Goal: Task Accomplishment & Management: Complete application form

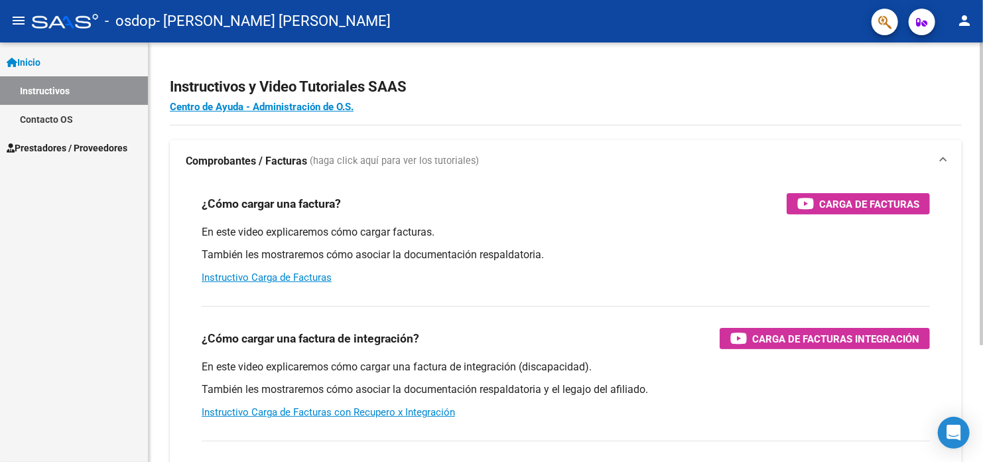
scroll to position [66, 0]
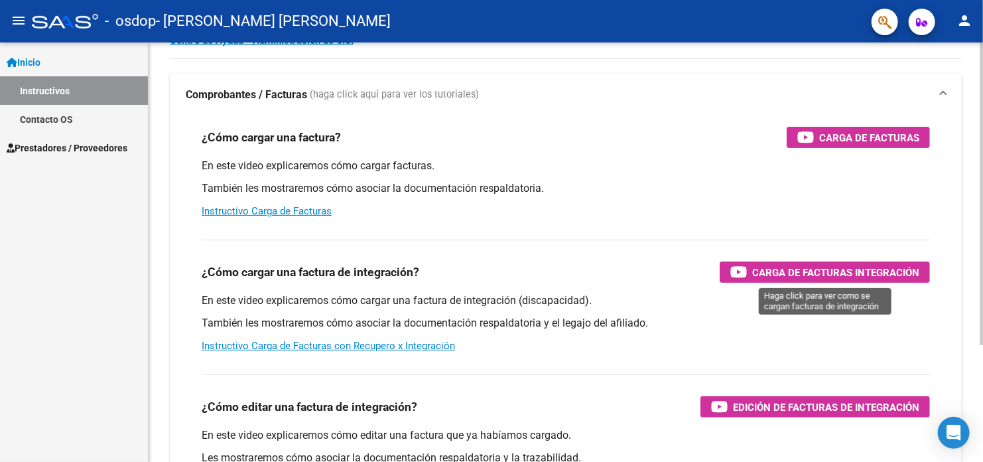
click at [809, 269] on span "Carga de Facturas Integración" at bounding box center [835, 272] width 167 height 17
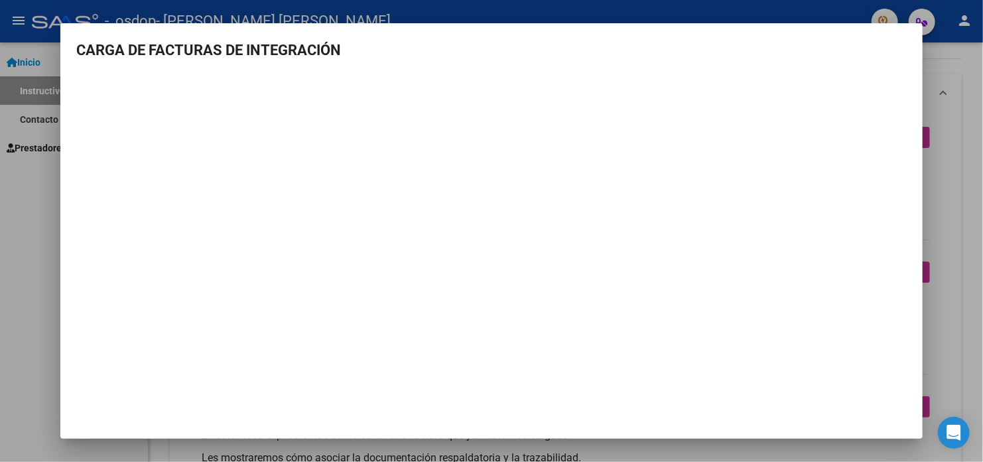
click at [41, 283] on div at bounding box center [491, 231] width 983 height 462
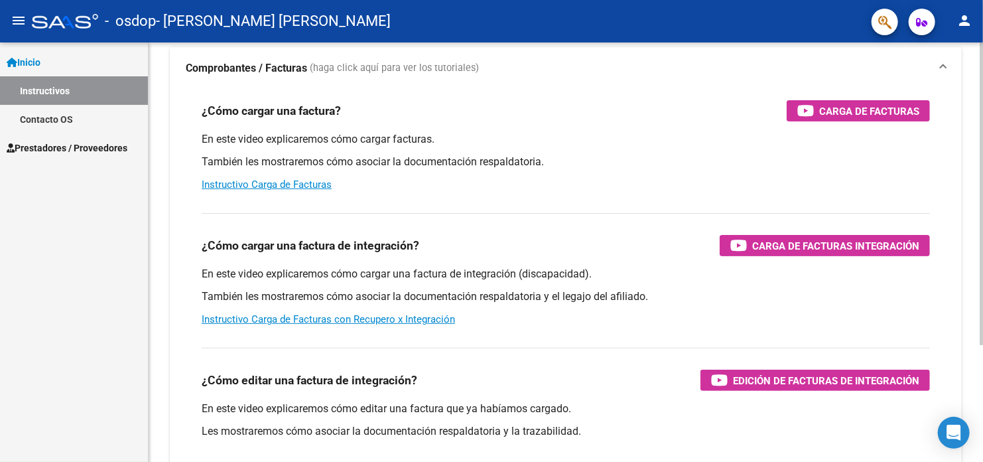
scroll to position [105, 0]
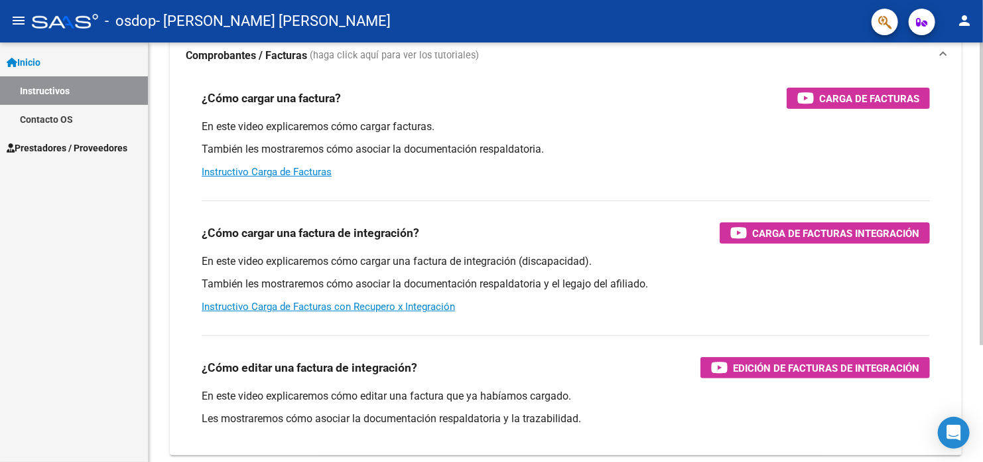
drag, startPoint x: 794, startPoint y: 237, endPoint x: 773, endPoint y: 301, distance: 67.1
click at [773, 301] on div "En este video explicaremos cómo cargar una factura de integración (discapacidad…" at bounding box center [566, 284] width 728 height 60
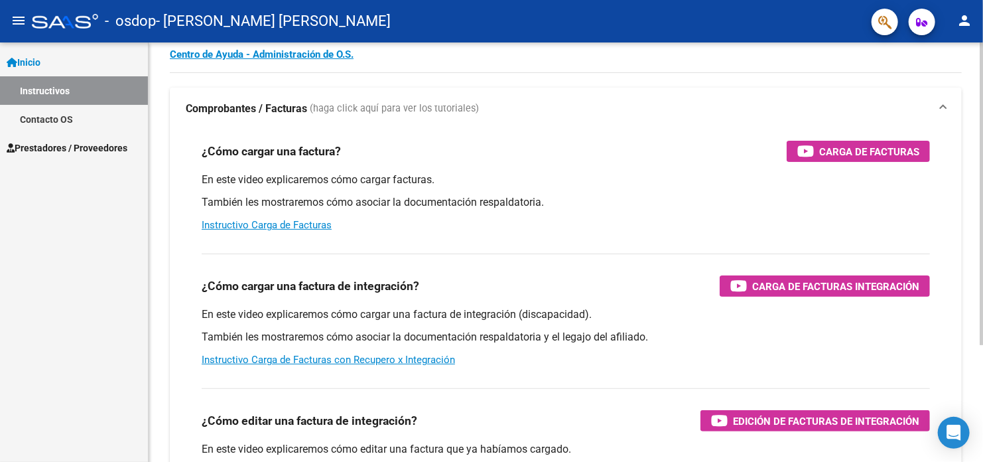
scroll to position [0, 0]
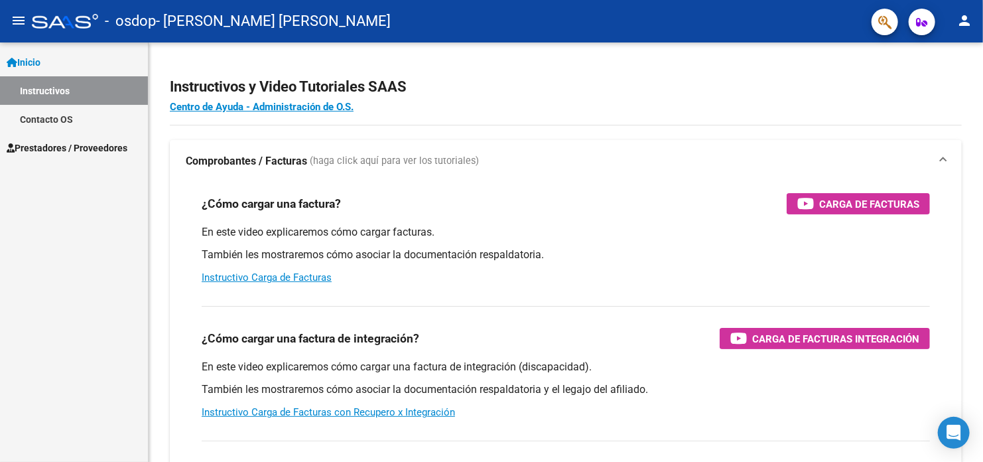
click at [80, 148] on span "Prestadores / Proveedores" at bounding box center [67, 148] width 121 height 15
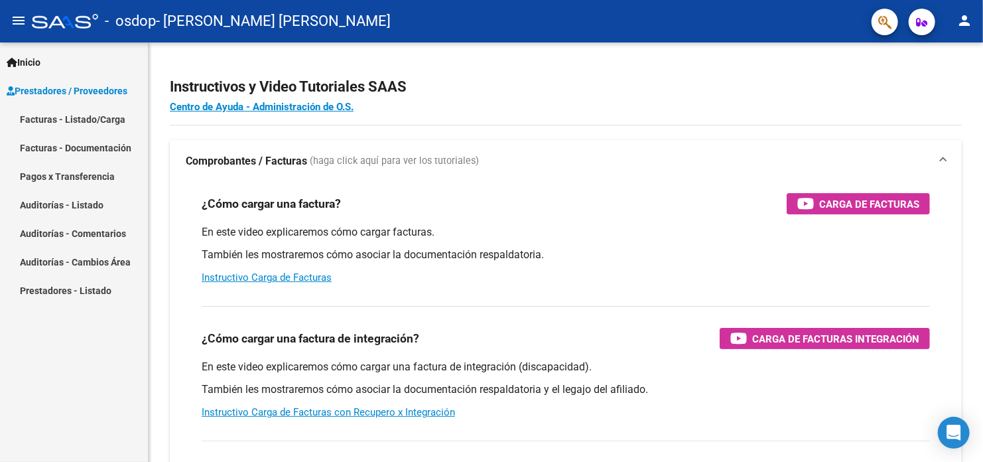
click at [96, 121] on link "Facturas - Listado/Carga" at bounding box center [74, 119] width 148 height 29
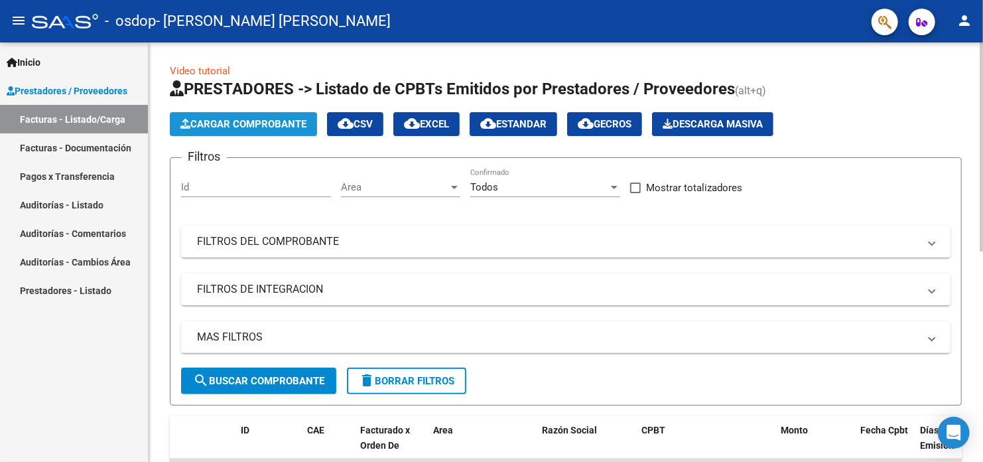
click at [269, 123] on span "Cargar Comprobante" at bounding box center [243, 124] width 126 height 12
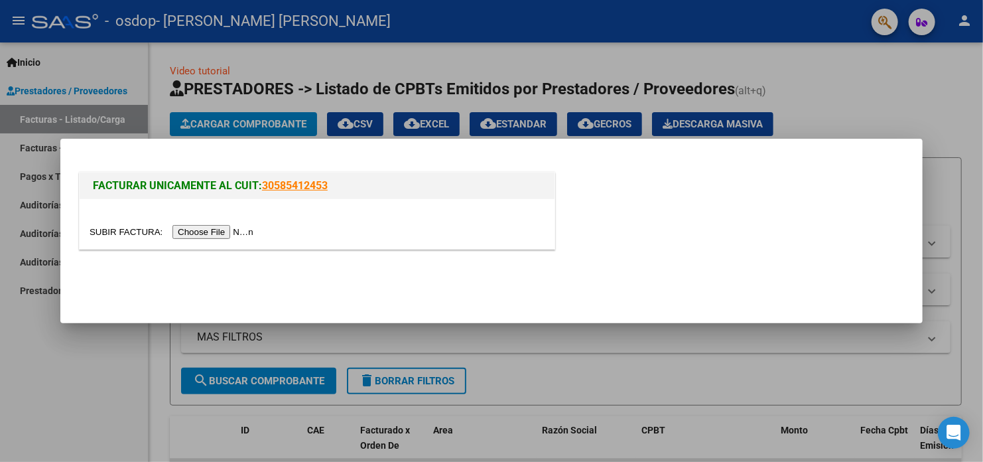
click at [183, 232] on input "file" at bounding box center [174, 232] width 168 height 14
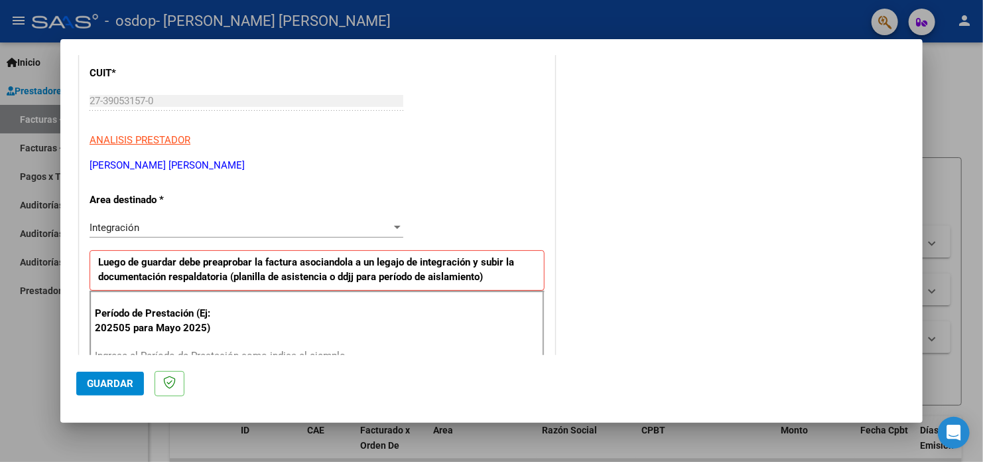
scroll to position [199, 0]
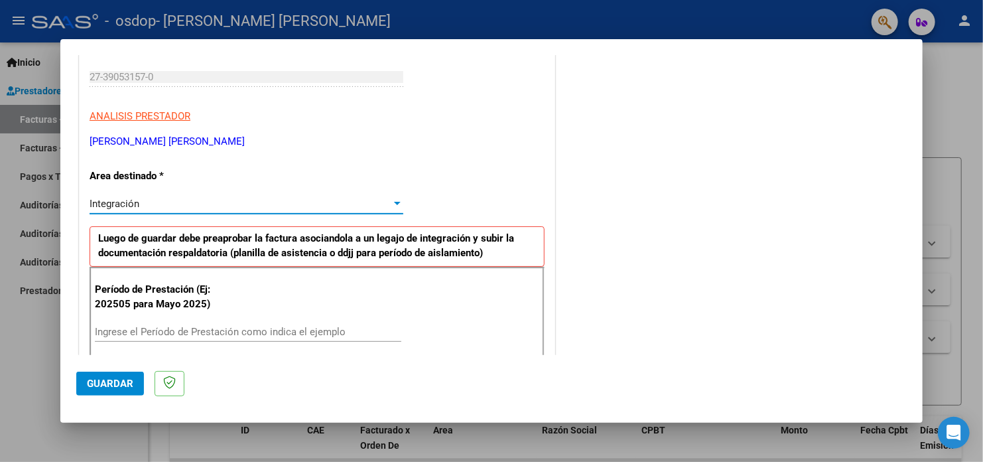
click at [140, 204] on div "Integración" at bounding box center [241, 204] width 302 height 12
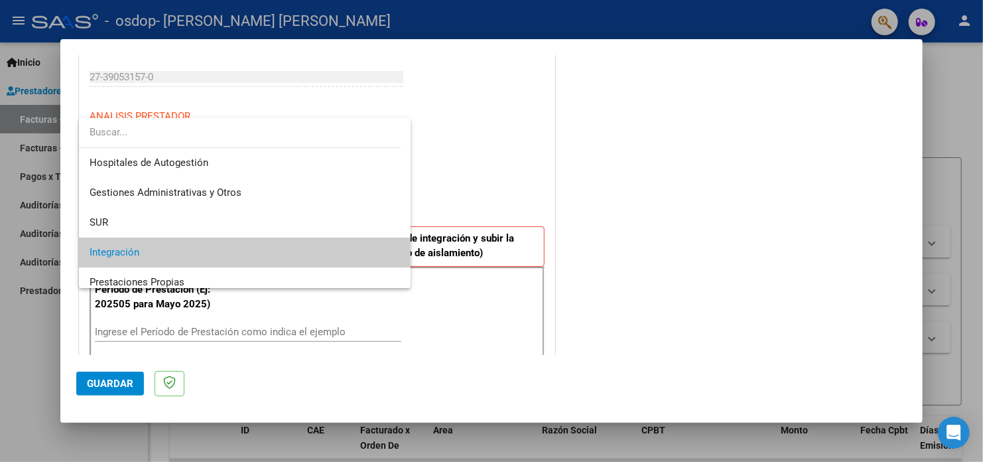
scroll to position [49, 0]
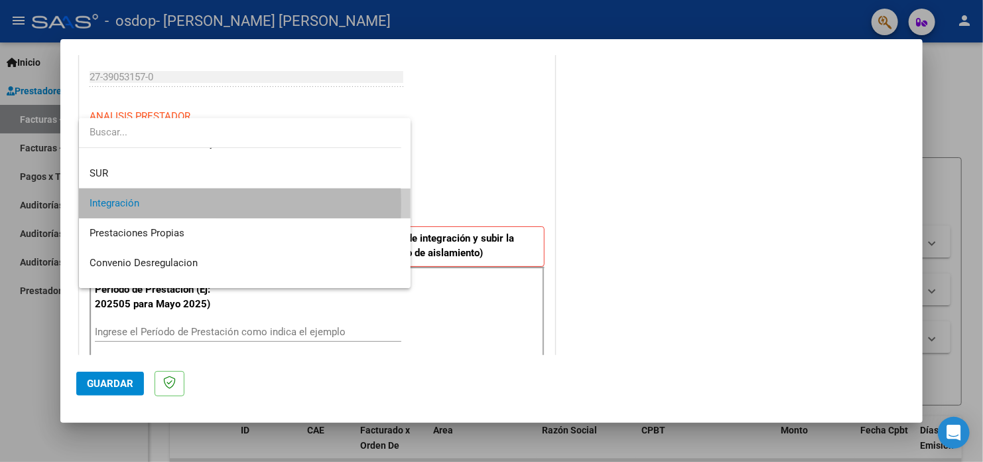
click at [140, 204] on span "Integración" at bounding box center [245, 203] width 310 height 30
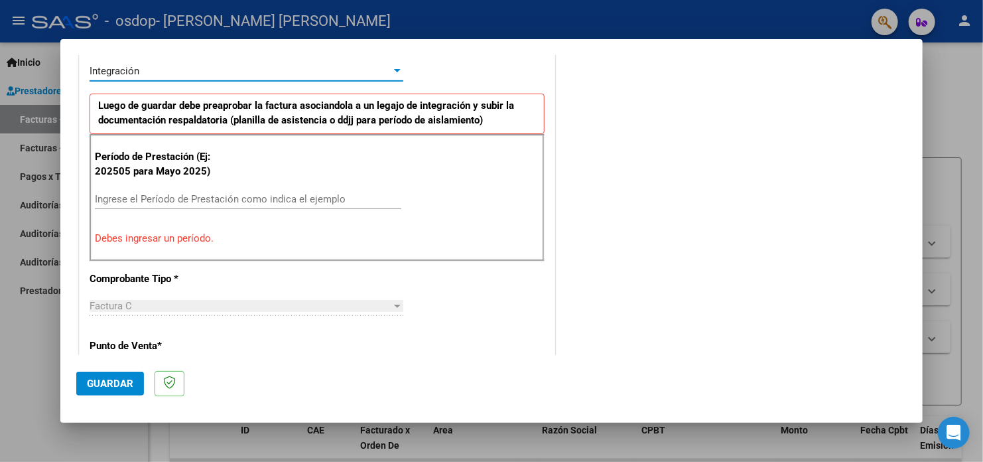
scroll to position [398, 0]
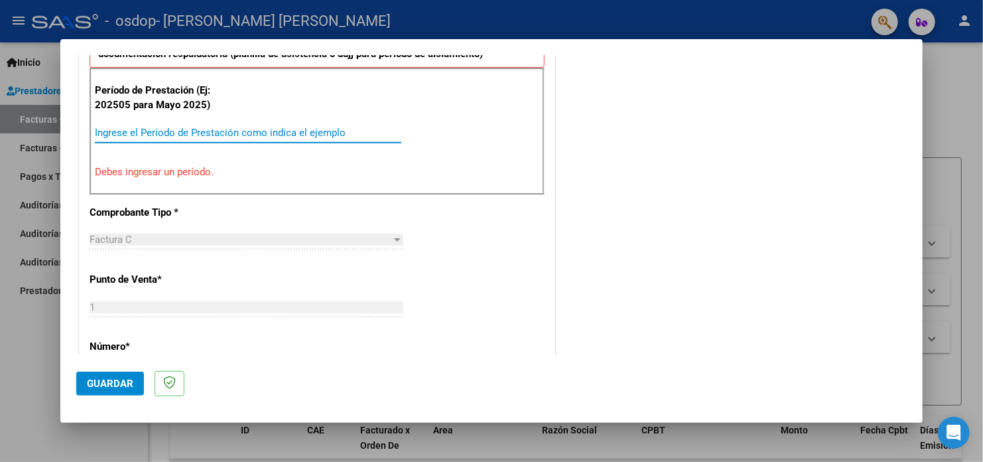
click at [180, 136] on input "Ingrese el Período de Prestación como indica el ejemplo" at bounding box center [248, 133] width 307 height 12
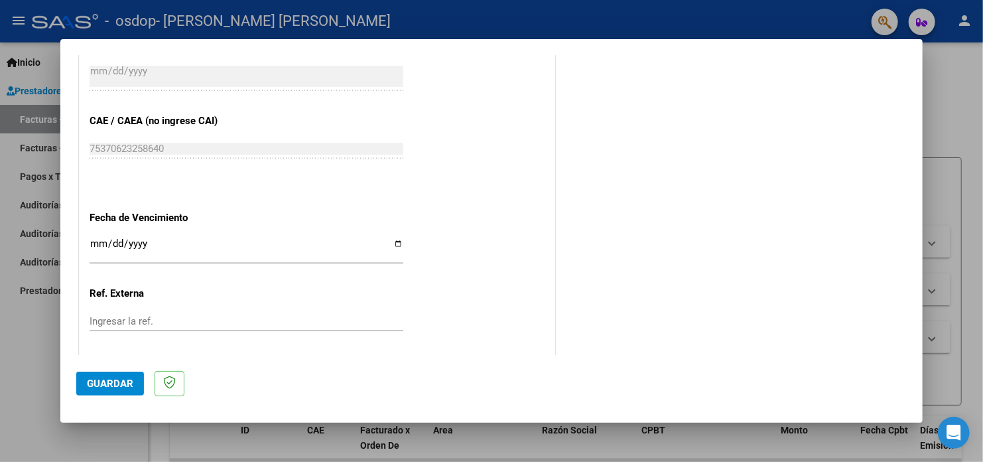
scroll to position [865, 0]
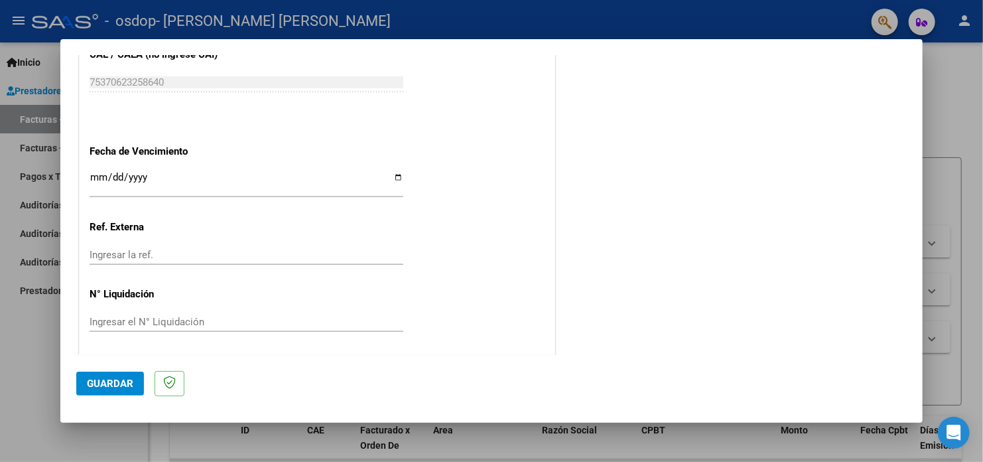
type input "202508"
click at [392, 176] on input "Ingresar la fecha" at bounding box center [247, 182] width 314 height 21
click at [116, 376] on button "Guardar" at bounding box center [110, 384] width 68 height 24
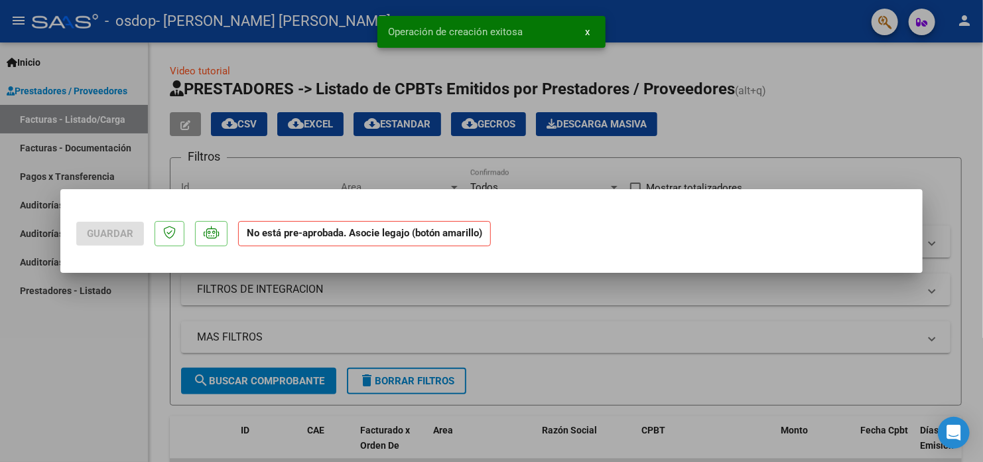
scroll to position [0, 0]
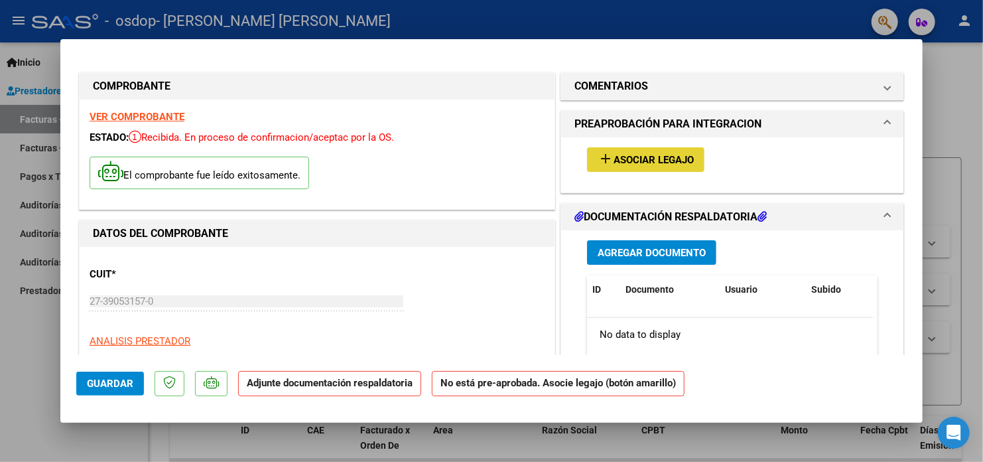
click at [628, 159] on span "Asociar Legajo" at bounding box center [654, 160] width 80 height 12
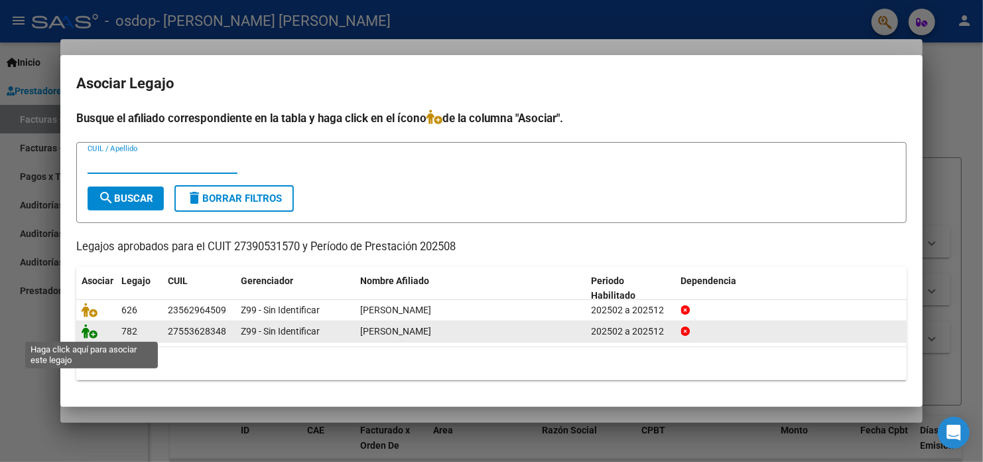
click at [90, 332] on icon at bounding box center [90, 331] width 16 height 15
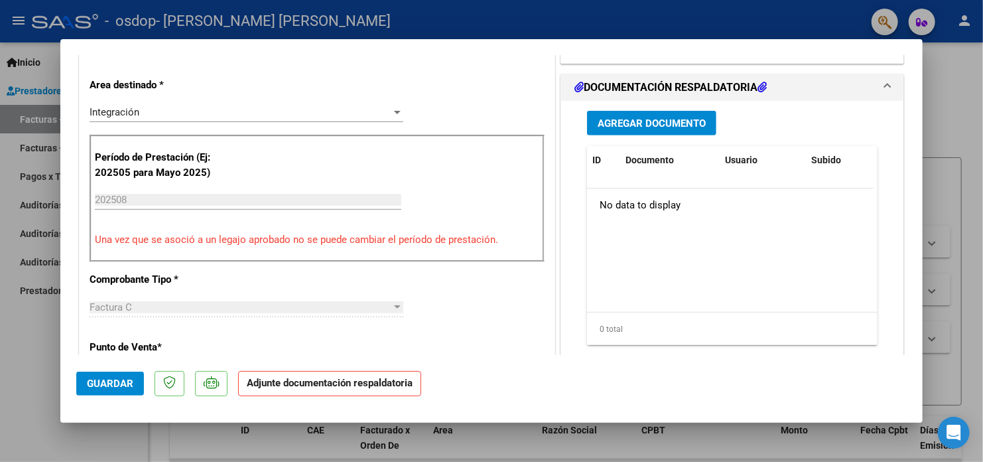
scroll to position [332, 0]
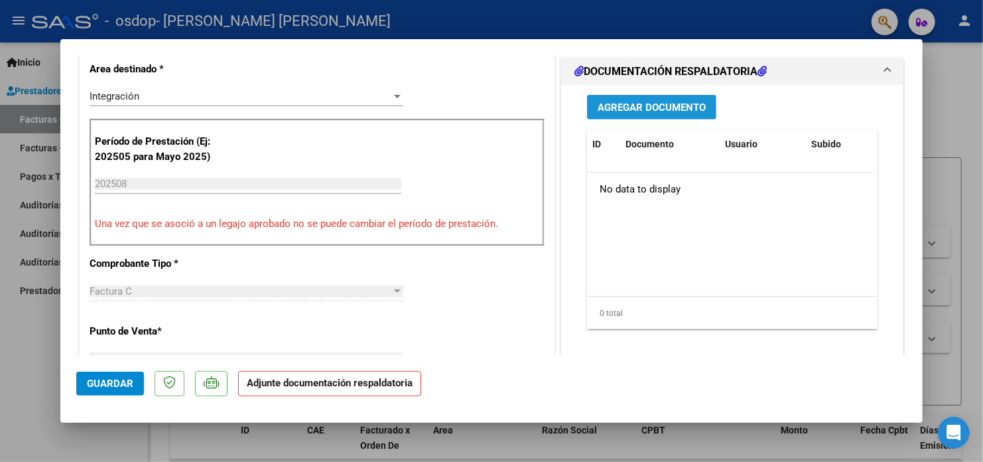
click at [652, 105] on span "Agregar Documento" at bounding box center [652, 108] width 108 height 12
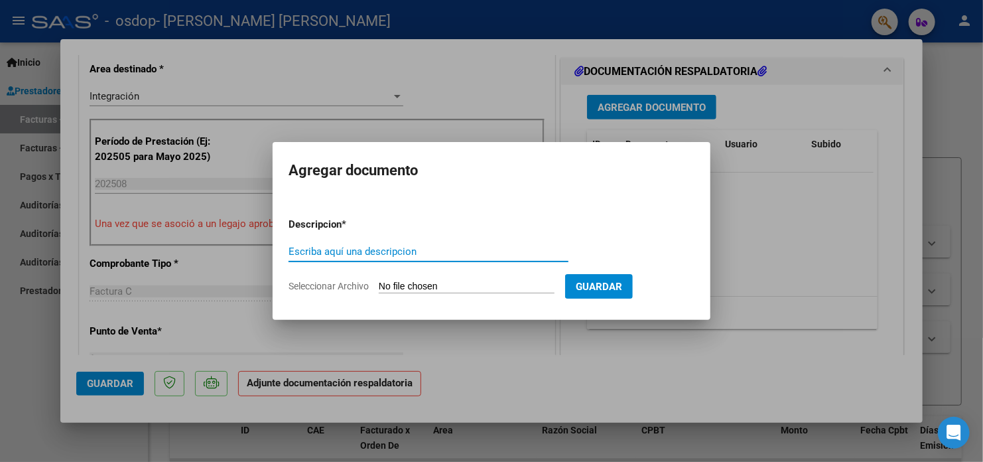
click at [362, 254] on input "Escriba aquí una descripcion" at bounding box center [429, 251] width 280 height 12
type input "Planilla de asistencia"
click at [460, 285] on input "Seleccionar Archivo" at bounding box center [467, 287] width 176 height 13
type input "C:\fakepath\Asistencia [PERSON_NAME] (1).pdf"
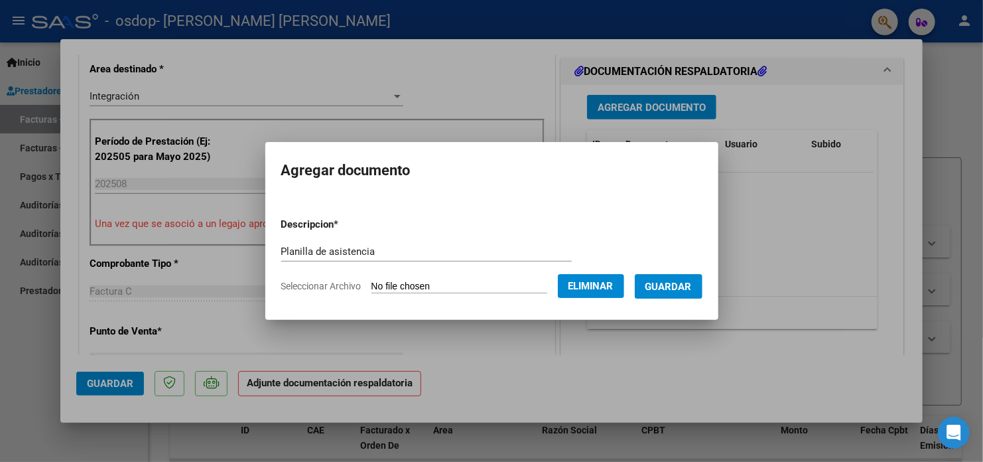
click at [679, 289] on span "Guardar" at bounding box center [669, 287] width 46 height 12
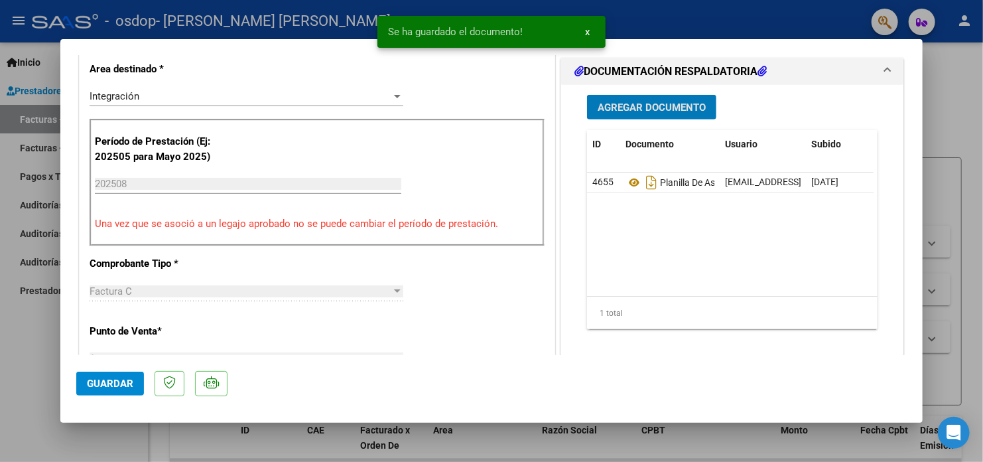
click at [655, 107] on span "Agregar Documento" at bounding box center [652, 108] width 108 height 12
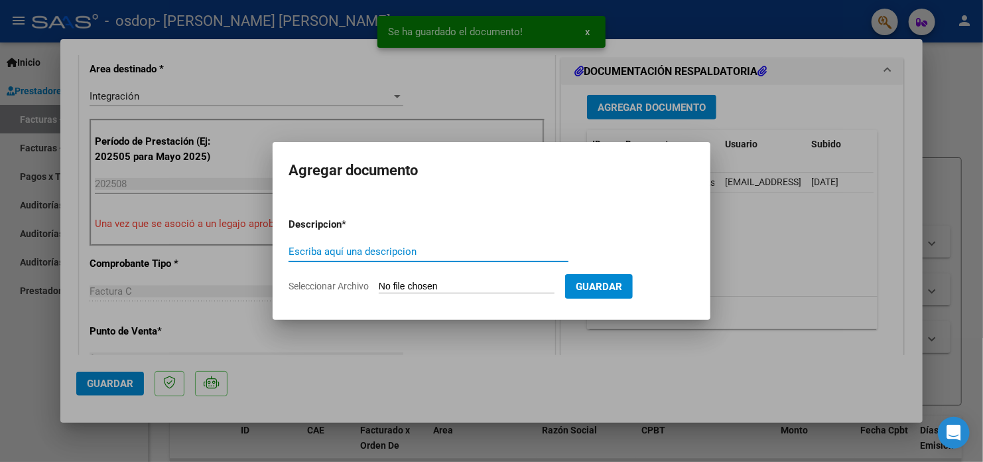
click at [491, 256] on input "Escriba aquí una descripcion" at bounding box center [429, 251] width 280 height 12
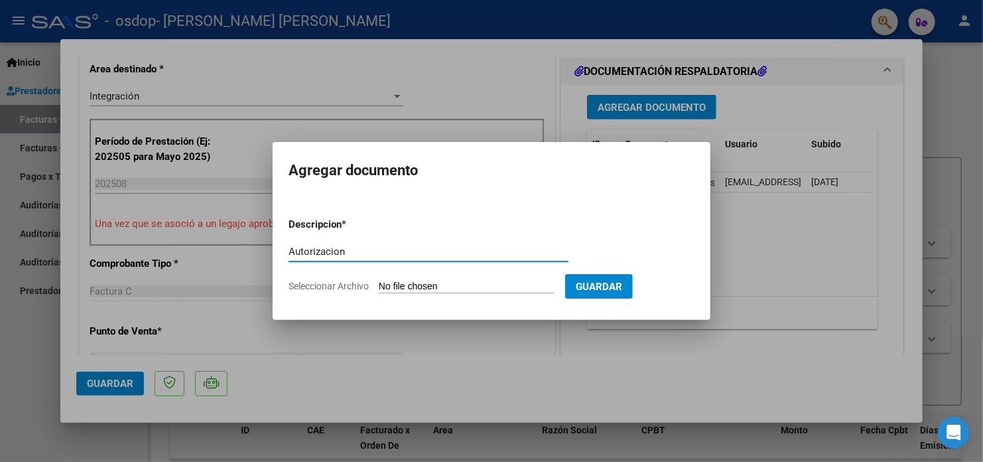
type input "Autorizacion"
click at [481, 287] on input "Seleccionar Archivo" at bounding box center [467, 287] width 176 height 13
type input "C:\fakepath\[PERSON_NAME] autorización .pdf"
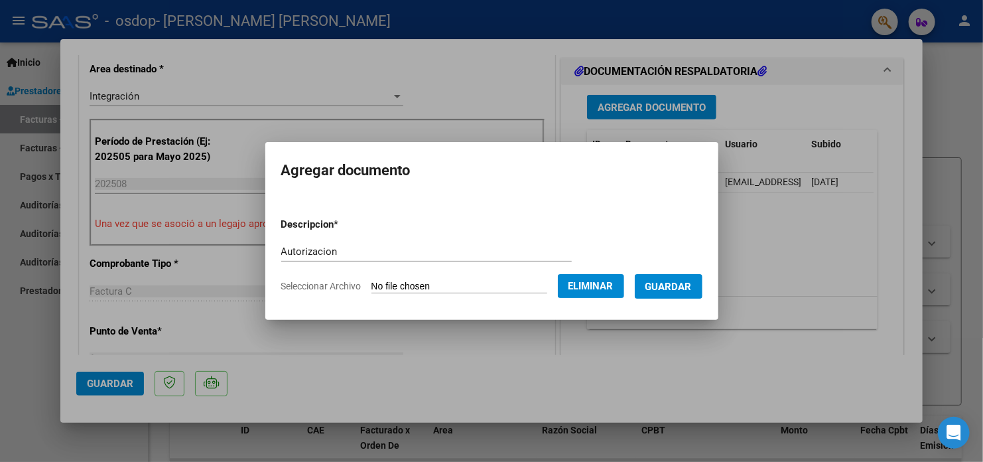
click at [671, 285] on span "Guardar" at bounding box center [669, 287] width 46 height 12
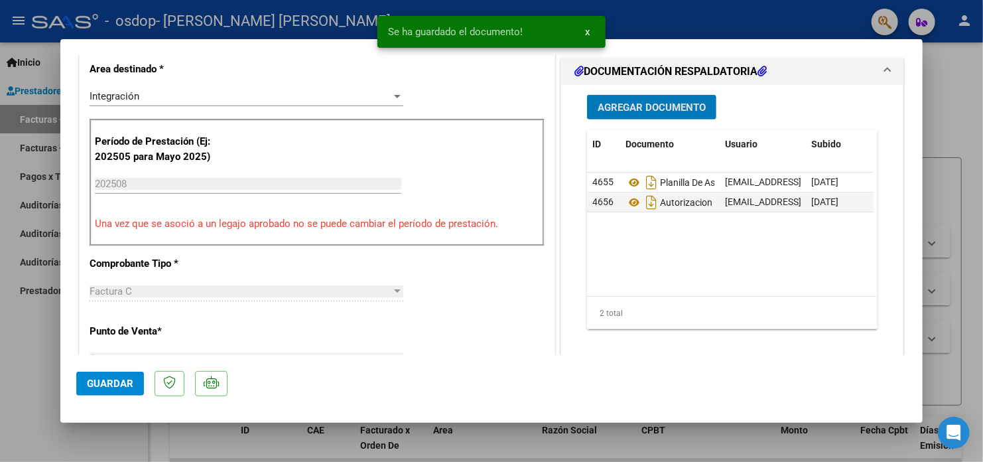
click at [610, 109] on span "Agregar Documento" at bounding box center [652, 108] width 108 height 12
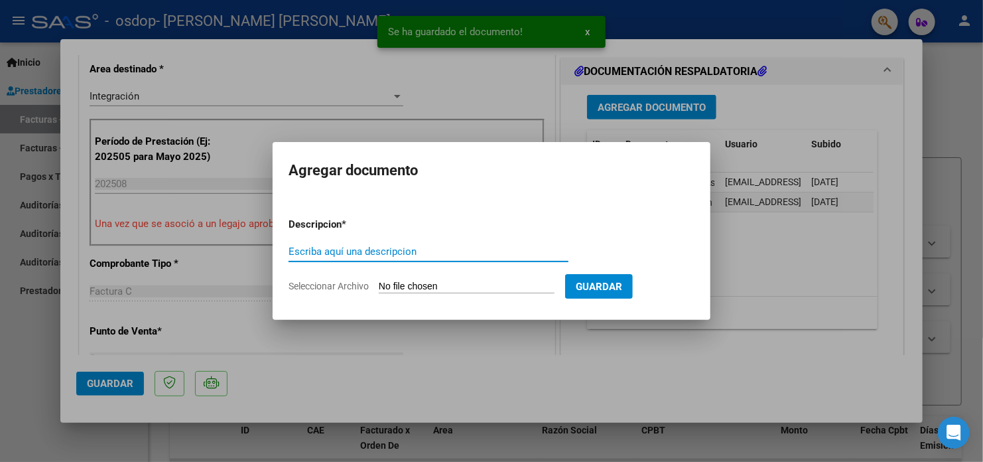
click at [440, 285] on input "Seleccionar Archivo" at bounding box center [467, 287] width 176 height 13
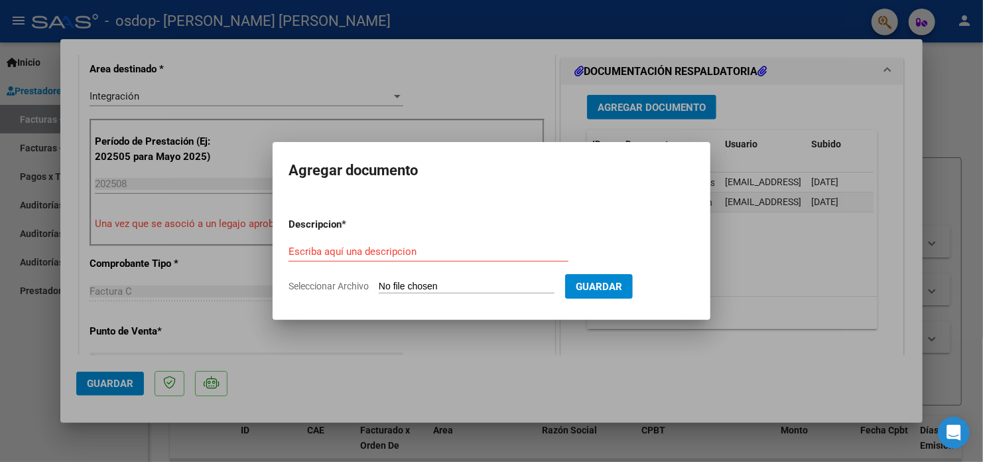
click at [644, 383] on div at bounding box center [491, 231] width 983 height 462
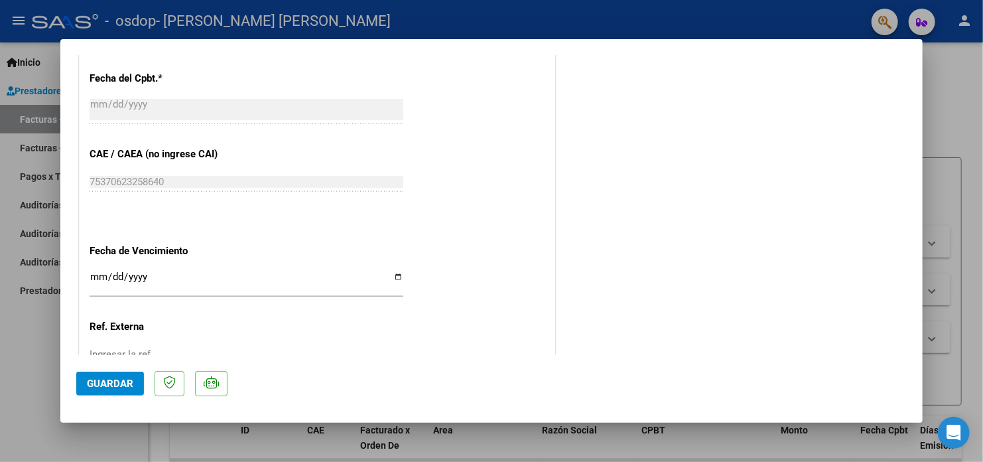
scroll to position [886, 0]
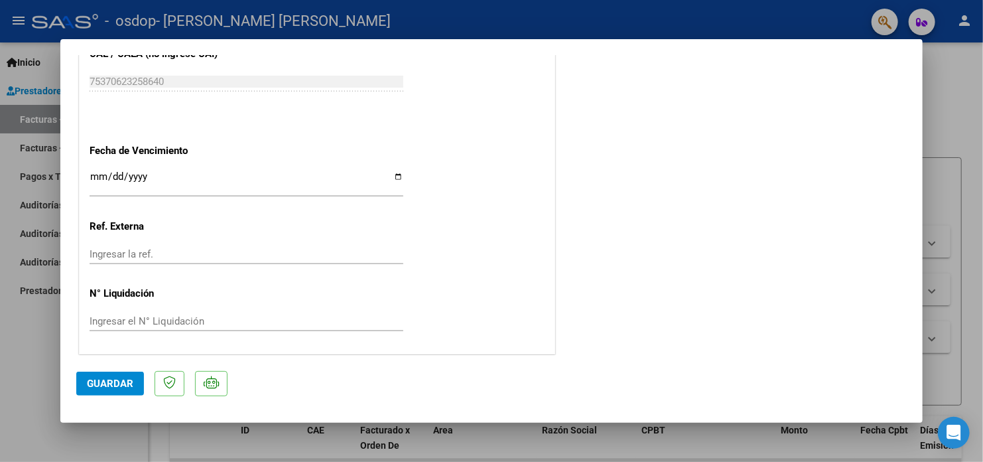
click at [113, 380] on span "Guardar" at bounding box center [110, 384] width 46 height 12
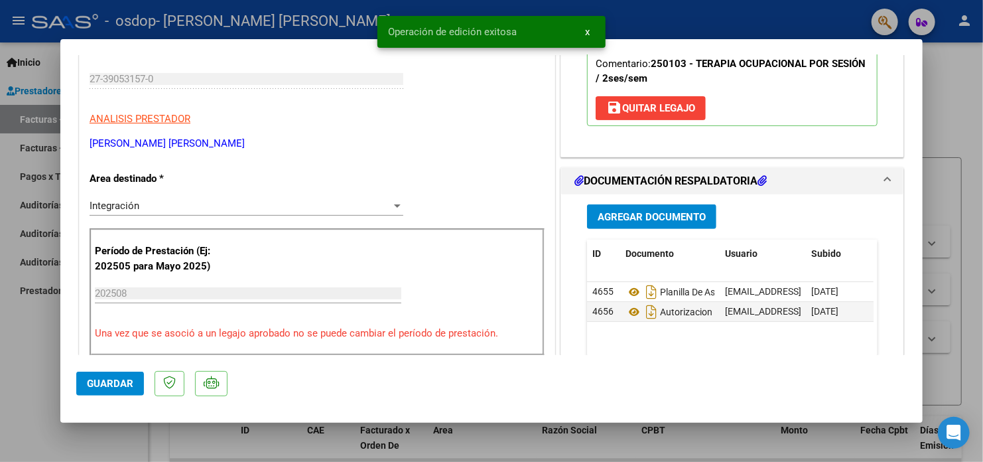
scroll to position [0, 0]
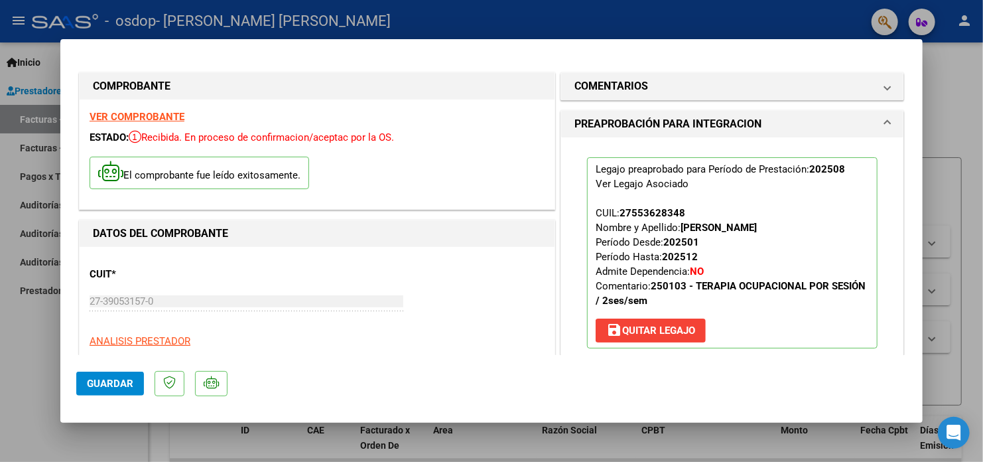
click at [38, 322] on div at bounding box center [491, 231] width 983 height 462
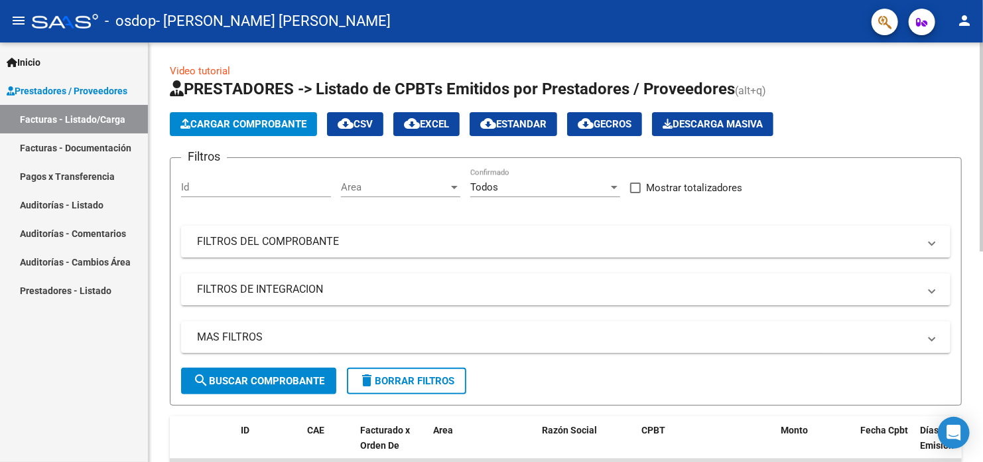
click at [249, 119] on span "Cargar Comprobante" at bounding box center [243, 124] width 126 height 12
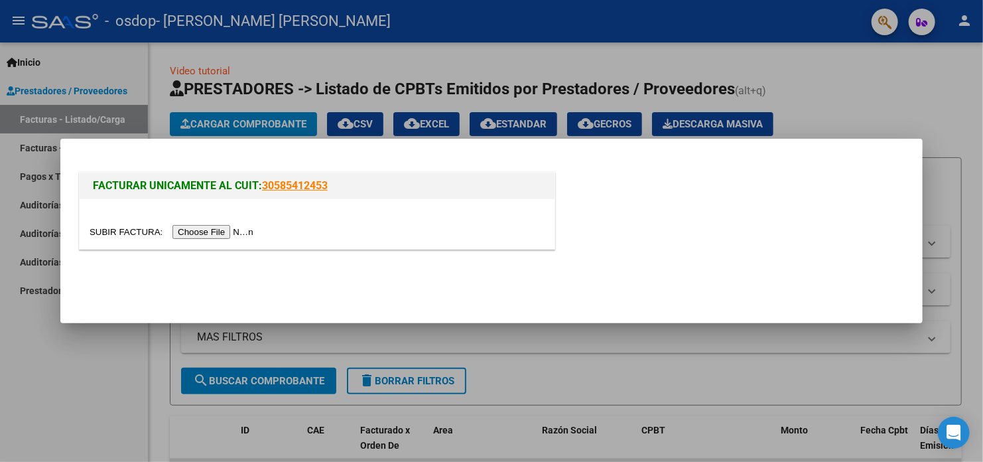
click at [222, 238] on input "file" at bounding box center [174, 232] width 168 height 14
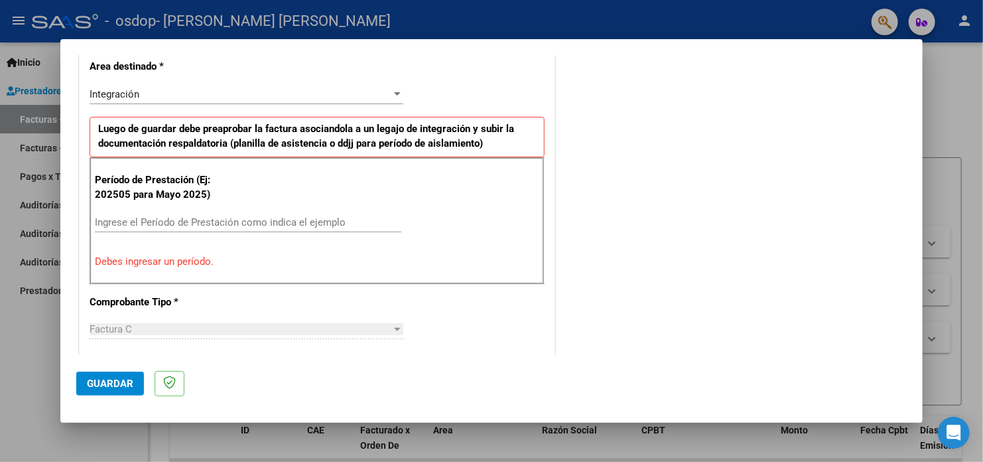
scroll to position [332, 0]
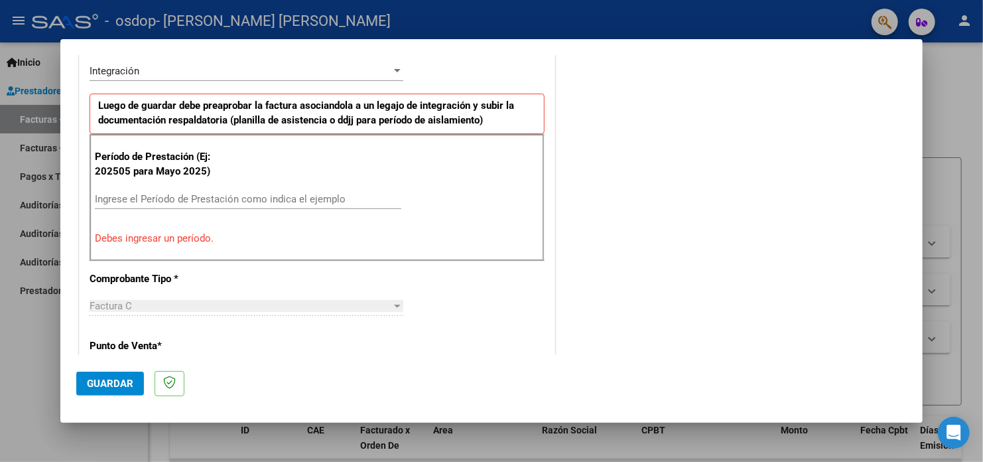
click at [145, 199] on input "Ingrese el Período de Prestación como indica el ejemplo" at bounding box center [248, 199] width 307 height 12
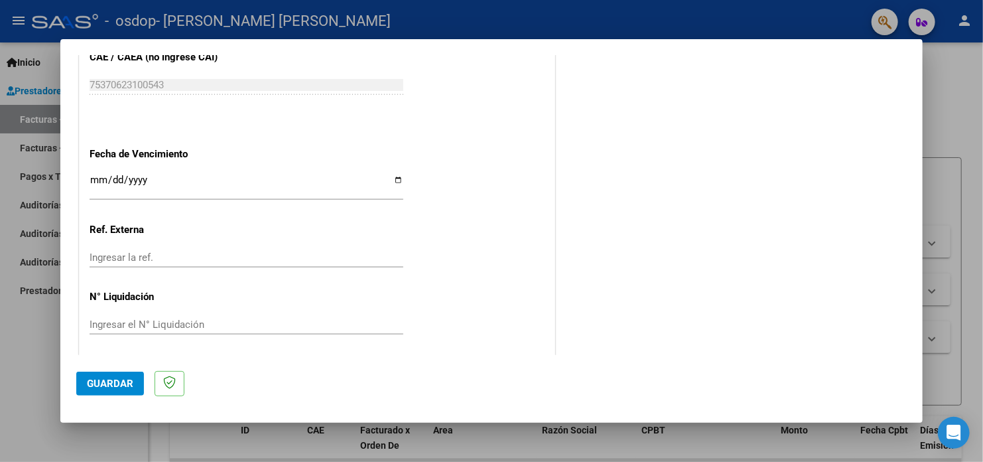
scroll to position [865, 0]
type input "202508"
click at [134, 381] on button "Guardar" at bounding box center [110, 384] width 68 height 24
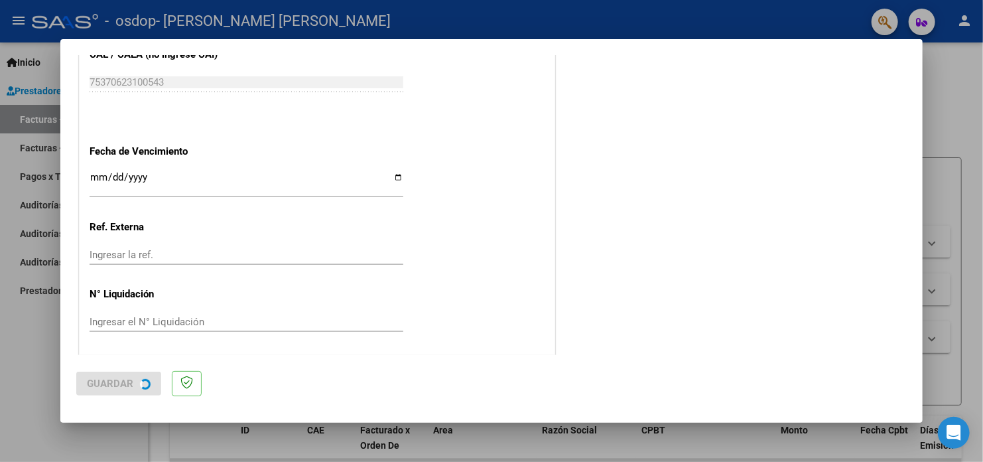
scroll to position [0, 0]
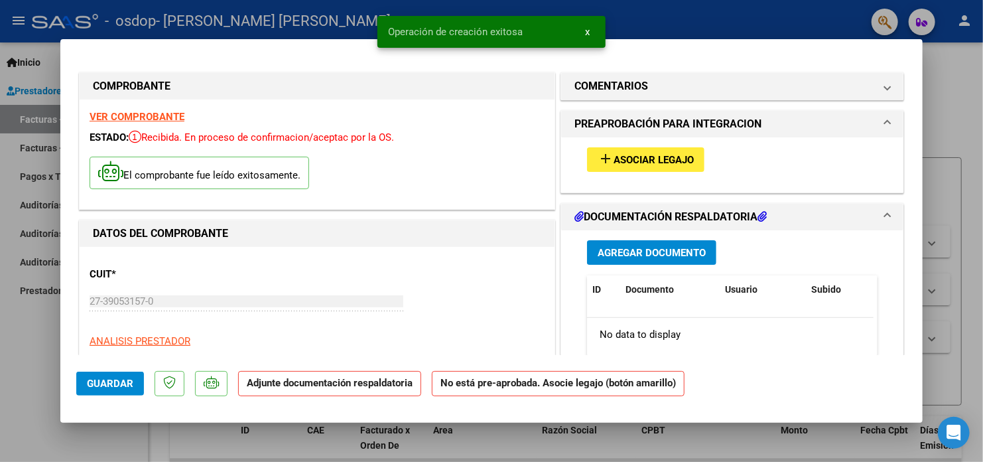
click at [676, 159] on span "Asociar Legajo" at bounding box center [654, 160] width 80 height 12
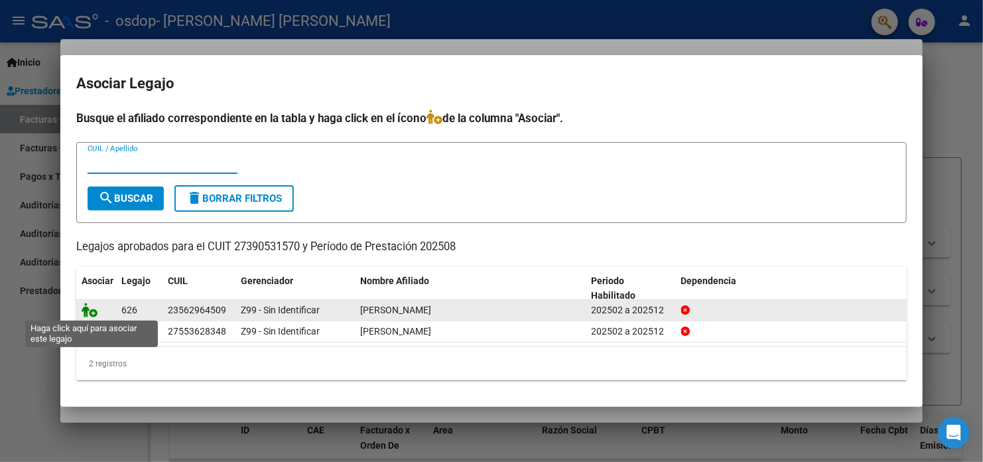
click at [90, 312] on icon at bounding box center [90, 310] width 16 height 15
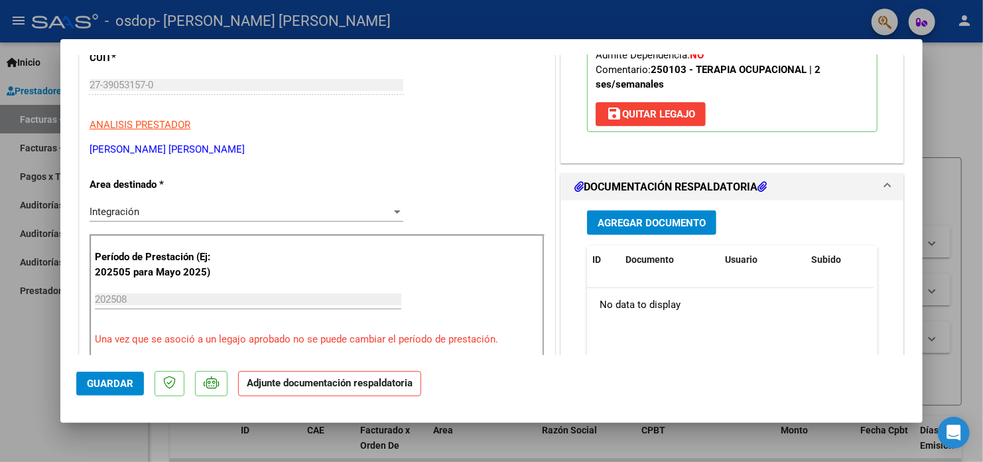
scroll to position [265, 0]
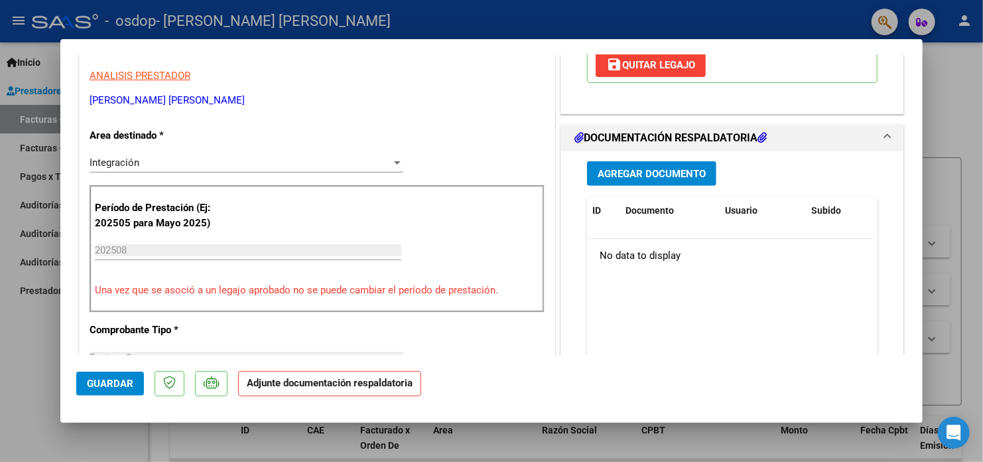
click at [664, 175] on span "Agregar Documento" at bounding box center [652, 174] width 108 height 12
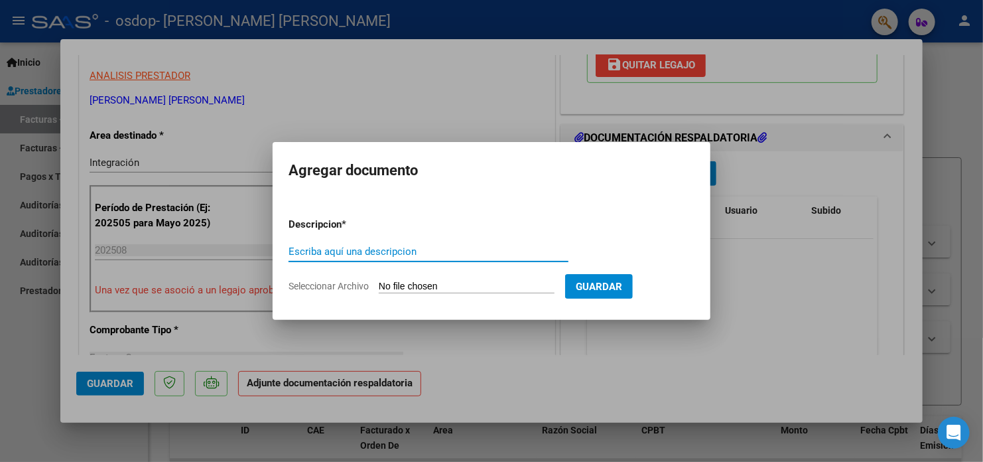
click at [442, 252] on input "Escriba aquí una descripcion" at bounding box center [429, 251] width 280 height 12
type input "Planilla de asistencia"
click at [555, 285] on input "Seleccionar Archivo" at bounding box center [467, 287] width 176 height 13
click at [473, 281] on input "Seleccionar Archivo" at bounding box center [467, 287] width 176 height 13
type input "C:\fakepath\[PERSON_NAME] - asistencia agosto .pdf"
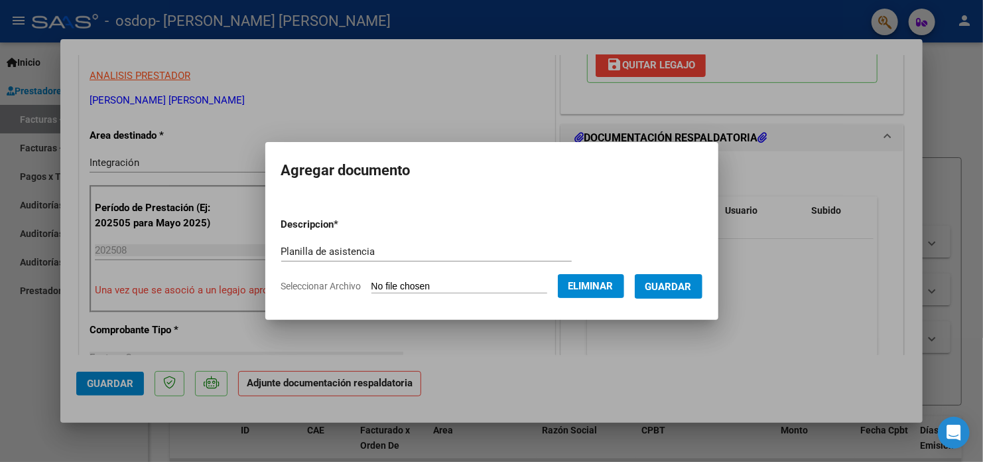
click at [677, 287] on span "Guardar" at bounding box center [669, 287] width 46 height 12
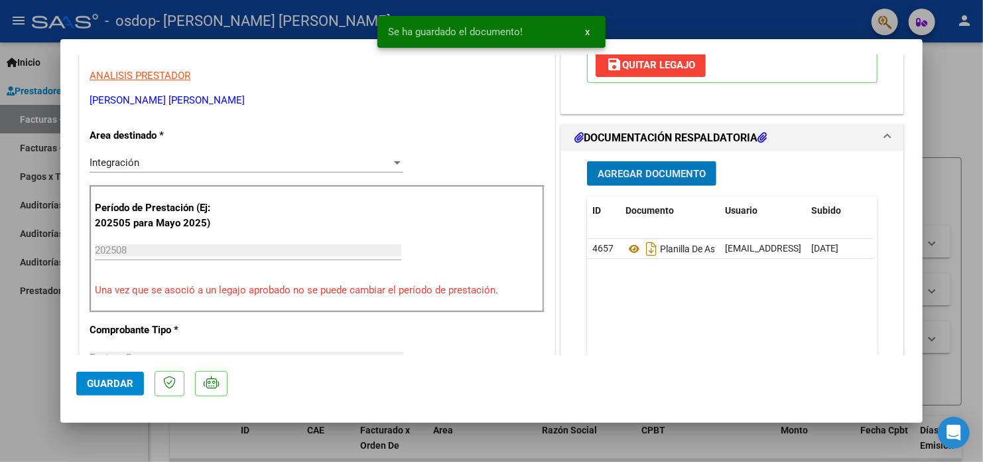
click at [668, 171] on span "Agregar Documento" at bounding box center [652, 174] width 108 height 12
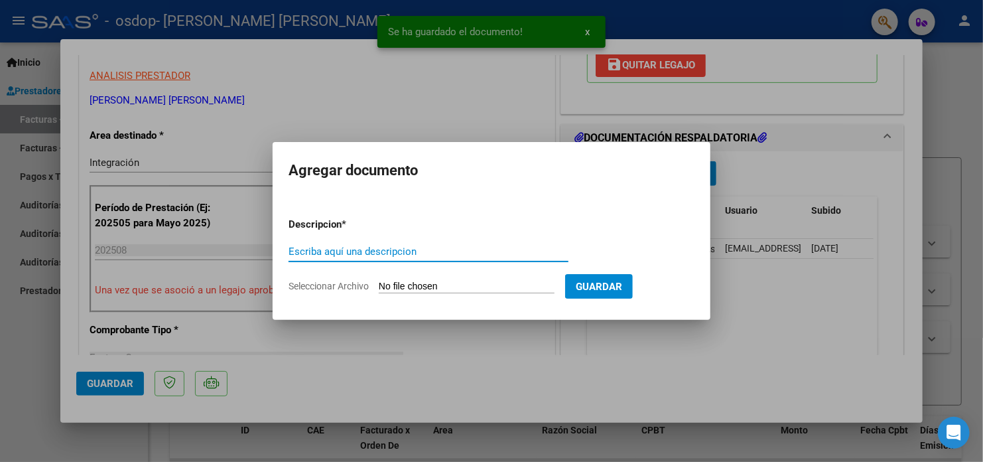
click at [403, 249] on input "Escriba aquí una descripcion" at bounding box center [429, 251] width 280 height 12
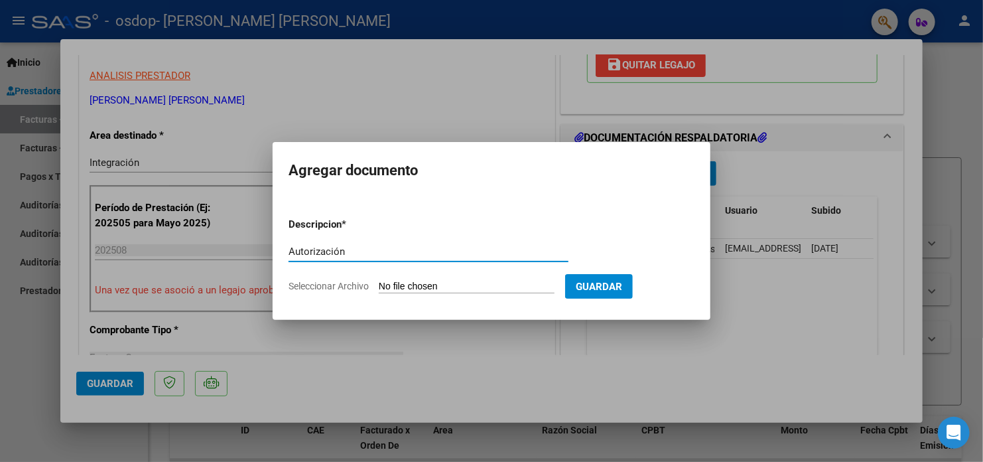
type input "Autorización"
click at [450, 286] on input "Seleccionar Archivo" at bounding box center [467, 287] width 176 height 13
type input "C:\fakepath\[PERSON_NAME] autorización .pdf"
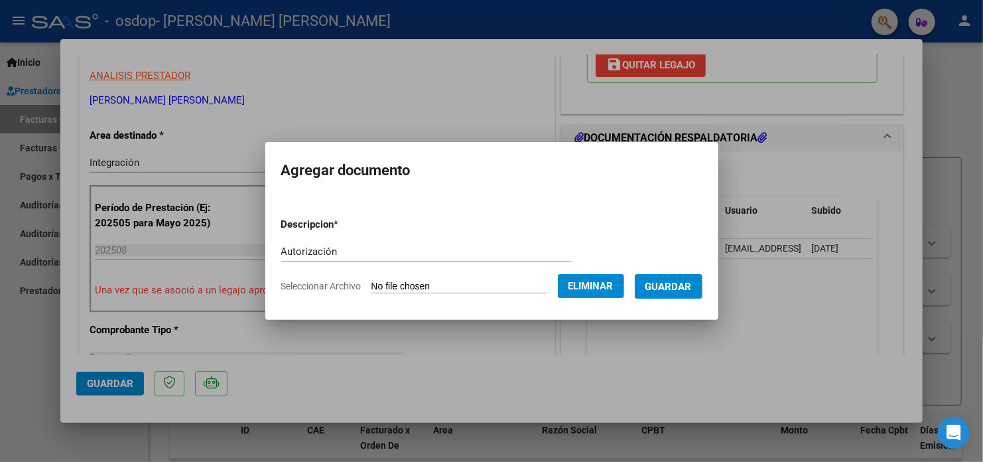
click at [692, 285] on span "Guardar" at bounding box center [669, 287] width 46 height 12
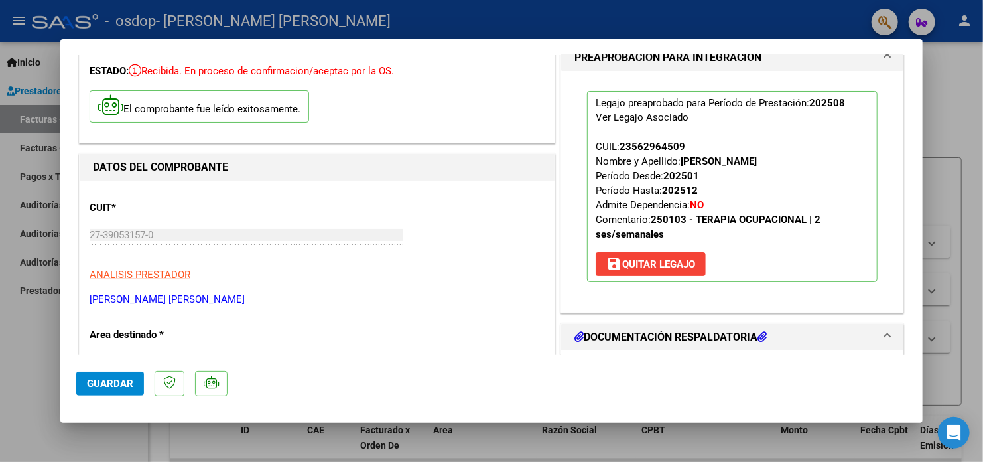
scroll to position [0, 0]
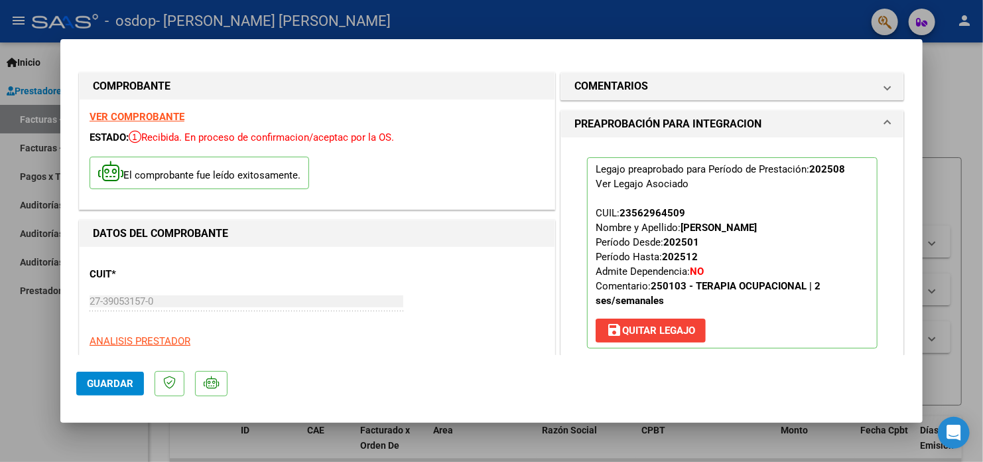
click at [116, 377] on button "Guardar" at bounding box center [110, 384] width 68 height 24
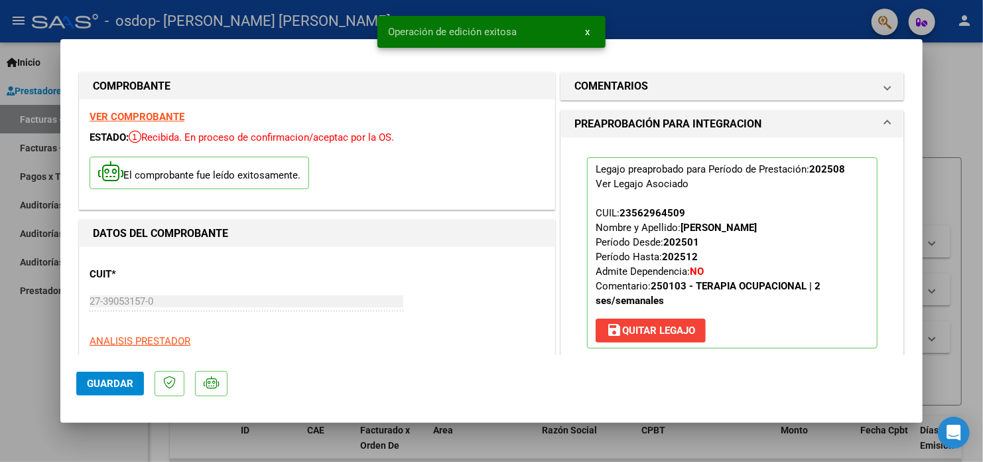
click at [2, 356] on div at bounding box center [491, 231] width 983 height 462
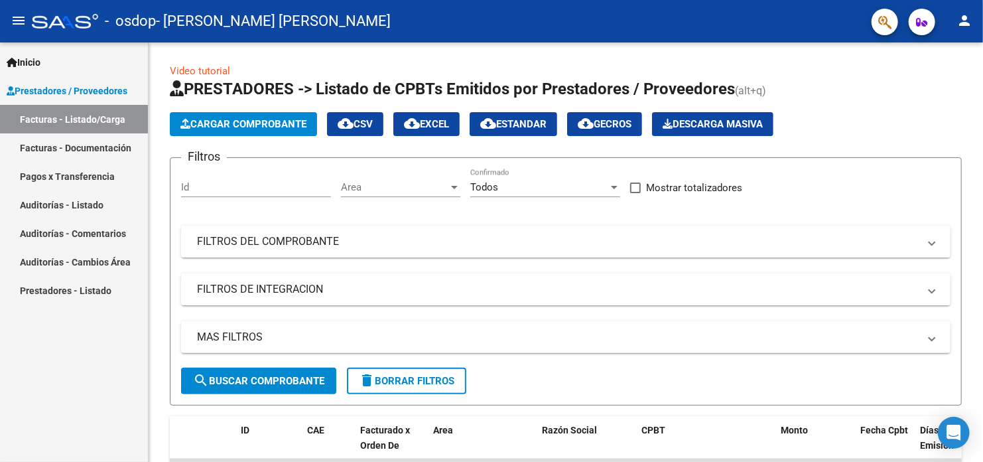
click at [683, 14] on div "- osdop - [PERSON_NAME] [PERSON_NAME]" at bounding box center [446, 21] width 829 height 29
click at [374, 31] on div "- osdop - [PERSON_NAME] [PERSON_NAME]" at bounding box center [446, 21] width 829 height 29
